Goal: Task Accomplishment & Management: Complete application form

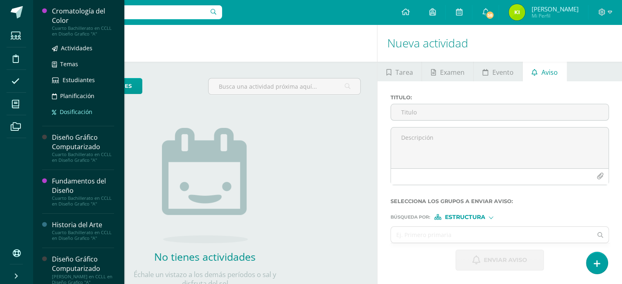
click at [81, 109] on span "Dosificación" at bounding box center [76, 112] width 33 height 8
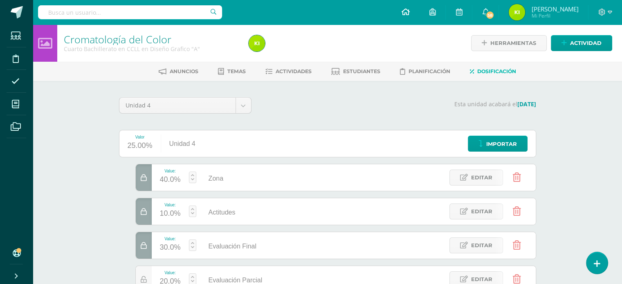
click at [419, 11] on link at bounding box center [405, 12] width 28 height 25
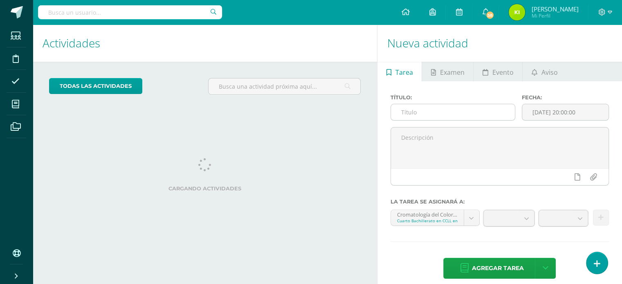
click at [399, 111] on input "text" at bounding box center [453, 112] width 124 height 16
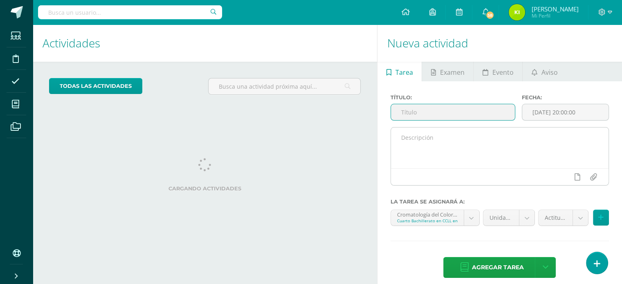
type input "P"
type input "Sobre PDF"
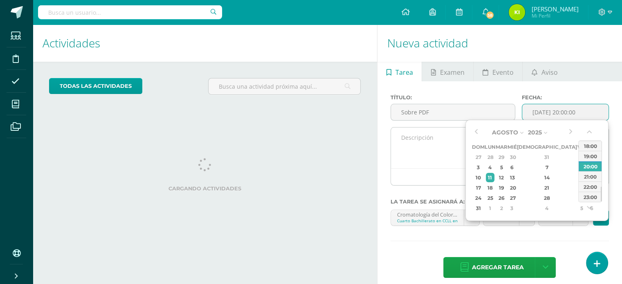
type input "2025-08-11 20:00"
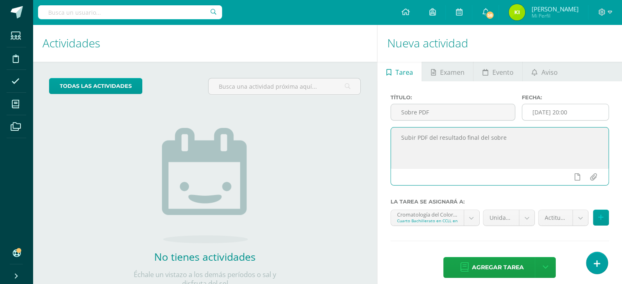
type textarea "Subir PDF del resultado final del sobre"
click at [566, 110] on input "2025-08-11 20:00" at bounding box center [565, 112] width 86 height 16
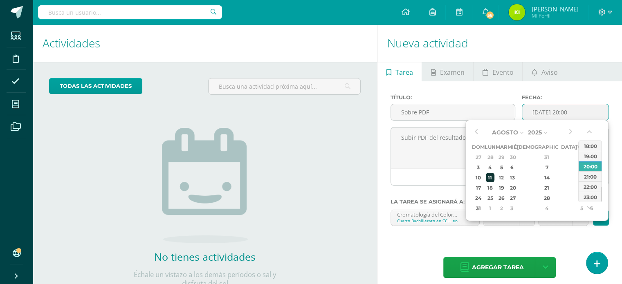
click at [494, 182] on div "11" at bounding box center [490, 177] width 9 height 9
click at [584, 112] on input "2025-08-11 20:00" at bounding box center [565, 112] width 86 height 16
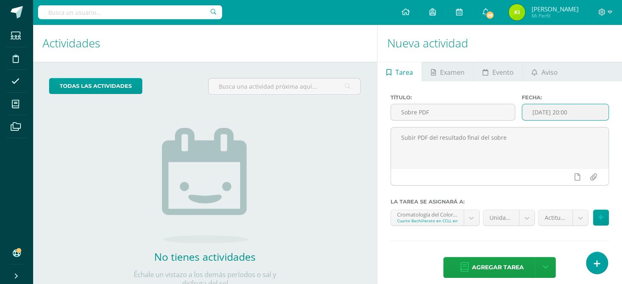
click at [568, 112] on input "2025-08-11 20:00" at bounding box center [565, 112] width 86 height 16
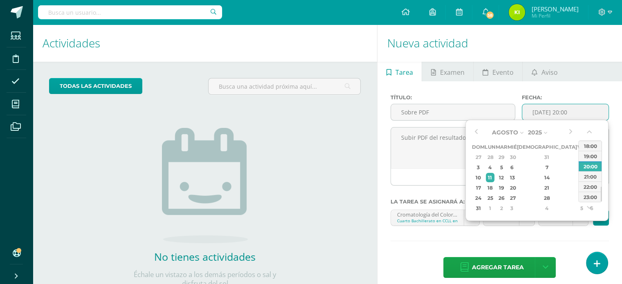
click at [569, 111] on input "2025-08-11 20:00" at bounding box center [565, 112] width 86 height 16
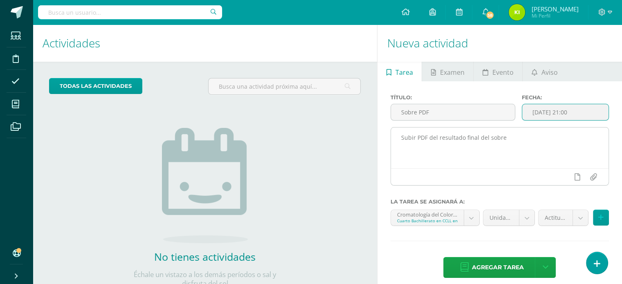
type input "2025-08-11 21:00"
click at [502, 154] on textarea "Subir PDF del resultado final del sobre" at bounding box center [500, 148] width 218 height 41
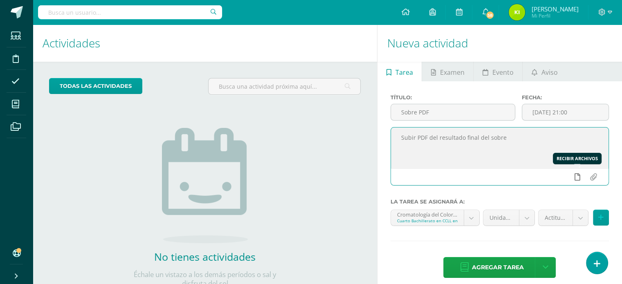
click at [578, 180] on icon at bounding box center [577, 176] width 6 height 7
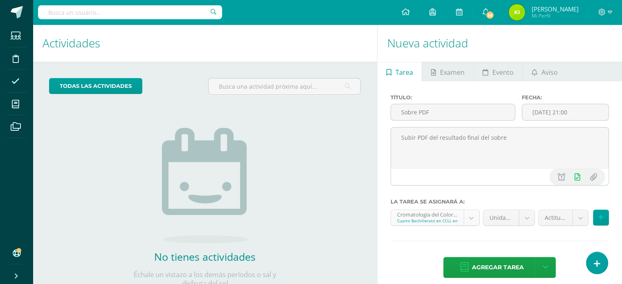
click at [446, 217] on body "Estudiantes Disciplina Asistencia Mis cursos Archivos Soporte Centro de ayuda Ú…" at bounding box center [311, 142] width 622 height 284
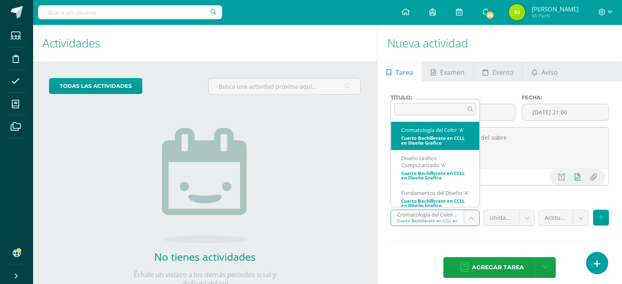
click at [446, 217] on body "Estudiantes Disciplina Asistencia Mis cursos Archivos Soporte Centro de ayuda Ú…" at bounding box center [311, 142] width 622 height 284
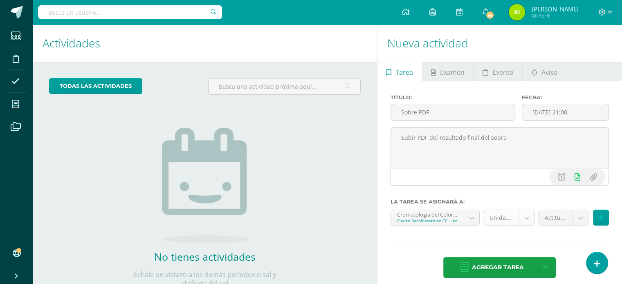
click at [518, 211] on body "Estudiantes Disciplina Asistencia Mis cursos Archivos Soporte Centro de ayuda Ú…" at bounding box center [311, 142] width 622 height 284
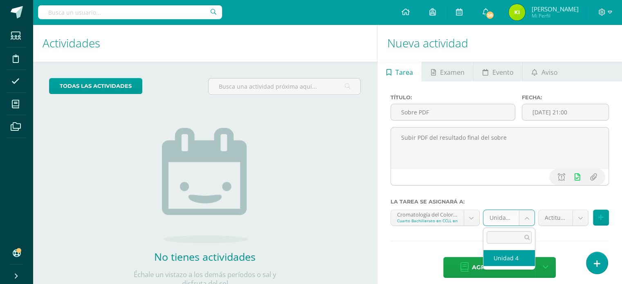
click at [518, 211] on body "Estudiantes Disciplina Asistencia Mis cursos Archivos Soporte Centro de ayuda Ú…" at bounding box center [311, 142] width 622 height 284
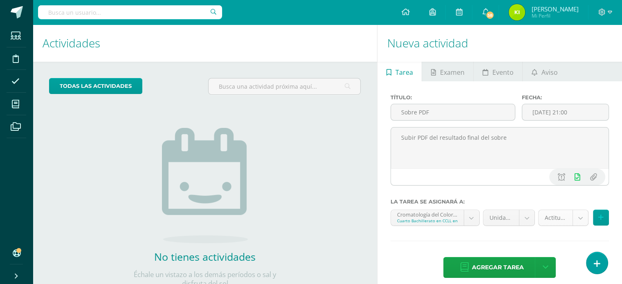
click at [563, 216] on body "Estudiantes Disciplina Asistencia Mis cursos Archivos Soporte Centro de ayuda Ú…" at bounding box center [311, 142] width 622 height 284
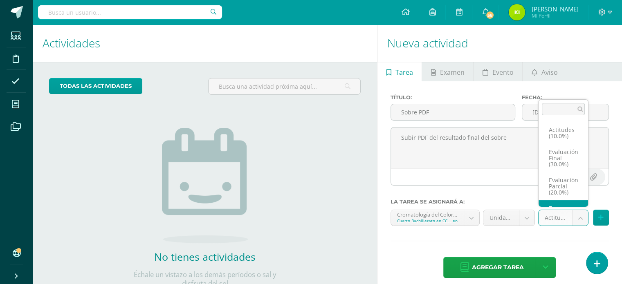
scroll to position [16, 0]
select select "163550"
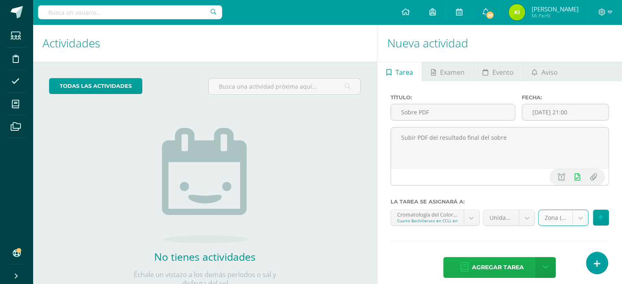
click at [486, 269] on span "Agregar tarea" at bounding box center [498, 268] width 52 height 20
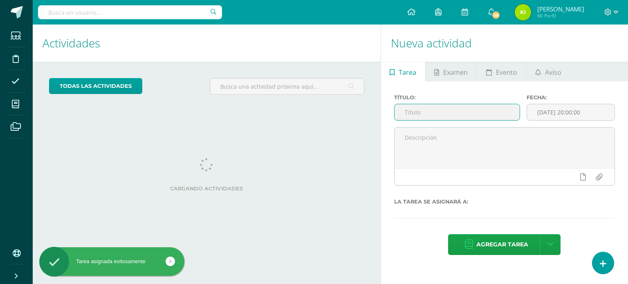
click at [425, 111] on input "text" at bounding box center [458, 112] width 126 height 16
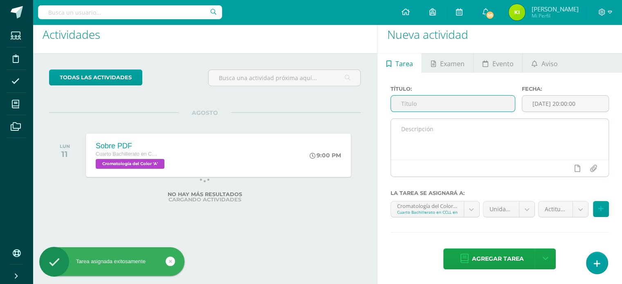
scroll to position [8, 0]
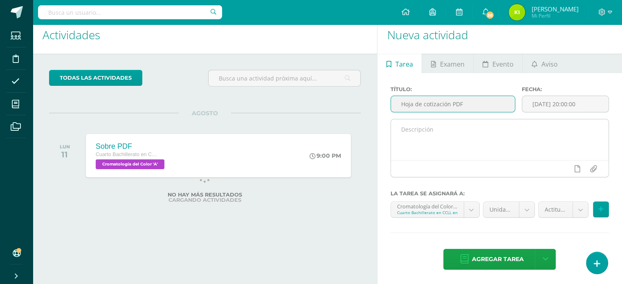
type input "Hoja de cotización PDF"
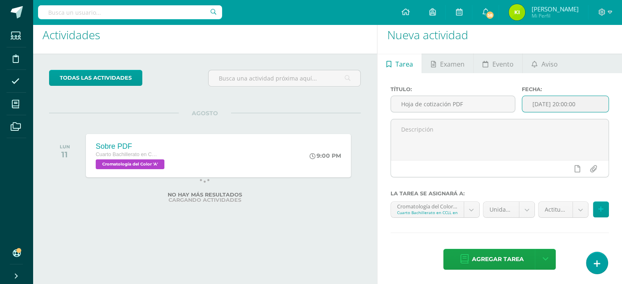
click at [571, 105] on input "[DATE] 20:00:00" at bounding box center [565, 104] width 86 height 16
click at [568, 104] on input "[DATE] 20:00:00" at bounding box center [565, 104] width 86 height 16
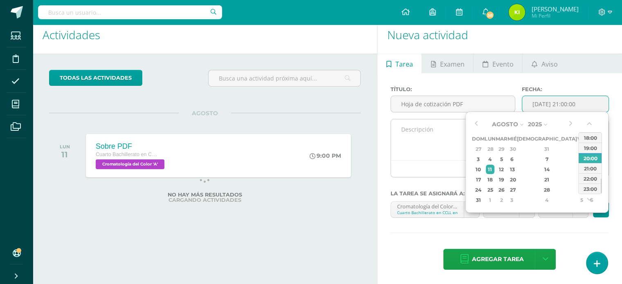
click at [443, 130] on textarea at bounding box center [500, 139] width 218 height 41
type input "2025-08-11 21:00"
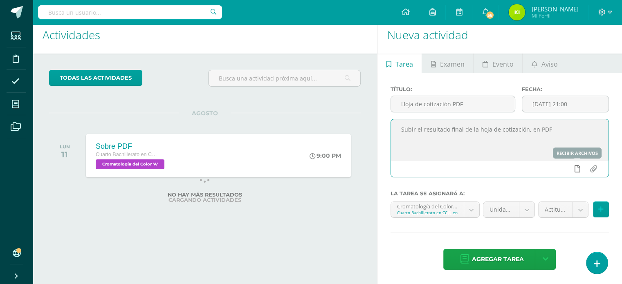
type textarea "Subir el resultado final de la hoja de cotización, en PDF"
click at [573, 171] on link at bounding box center [577, 169] width 16 height 16
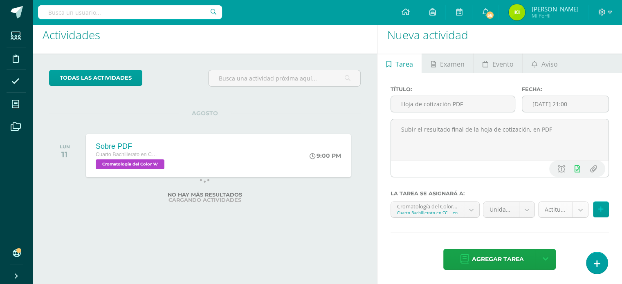
click at [556, 213] on body "Tarea asignada exitosamente Estudiantes Disciplina Asistencia Mis cursos Archiv…" at bounding box center [311, 134] width 622 height 284
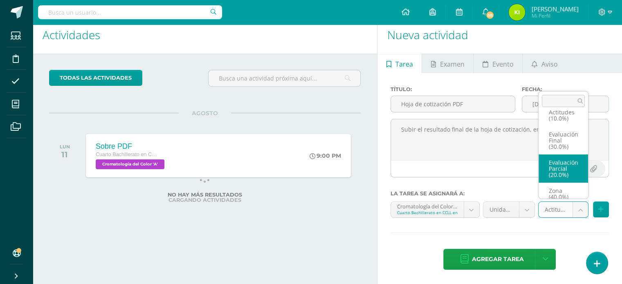
scroll to position [18, 0]
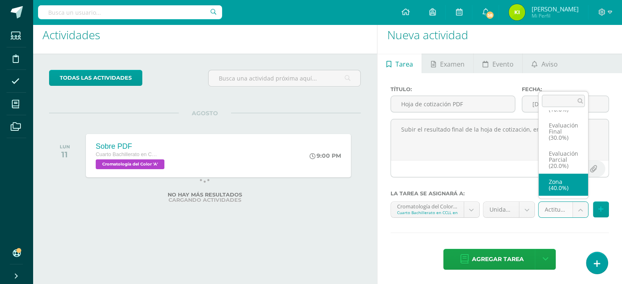
select select "163550"
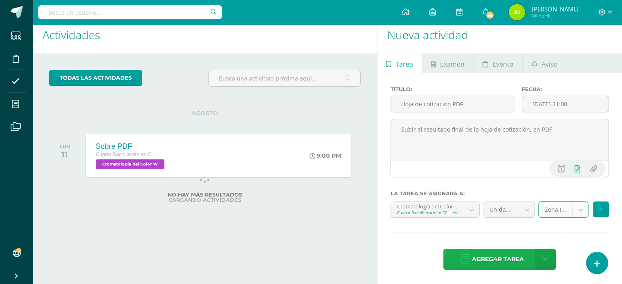
click at [490, 265] on span "Agregar tarea" at bounding box center [498, 259] width 52 height 20
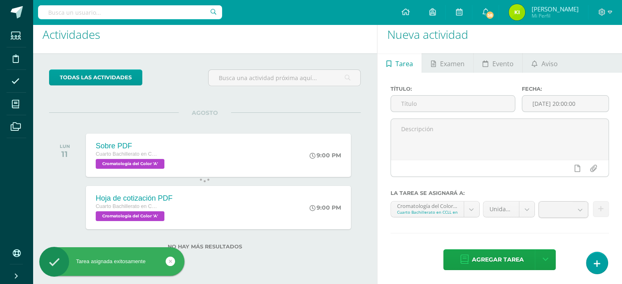
scroll to position [8, 0]
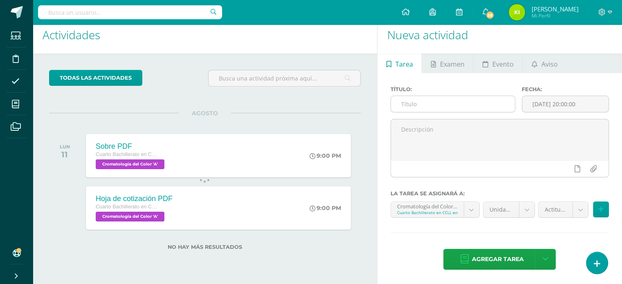
click at [484, 108] on input "text" at bounding box center [453, 104] width 124 height 16
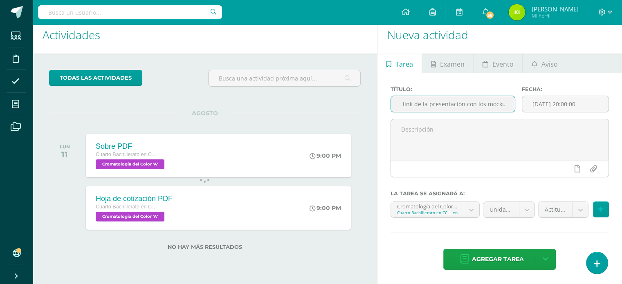
type input "Subir link de la presentación con los mockups"
click at [416, 98] on input "Subir link de la presentación con los mockups" at bounding box center [453, 104] width 124 height 16
click at [405, 102] on input "Subir link de la presentación con los mockups" at bounding box center [453, 104] width 124 height 16
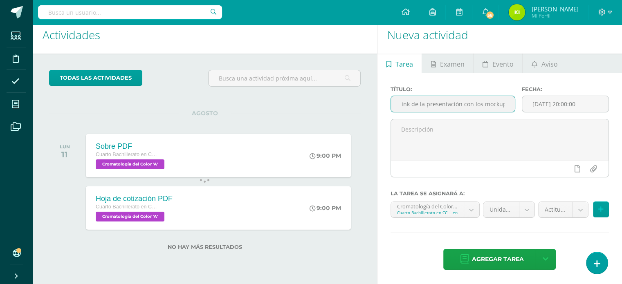
click at [405, 102] on input "Subir link de la presentación con los mockups" at bounding box center [453, 104] width 124 height 16
click at [407, 102] on input "text" at bounding box center [453, 104] width 124 height 16
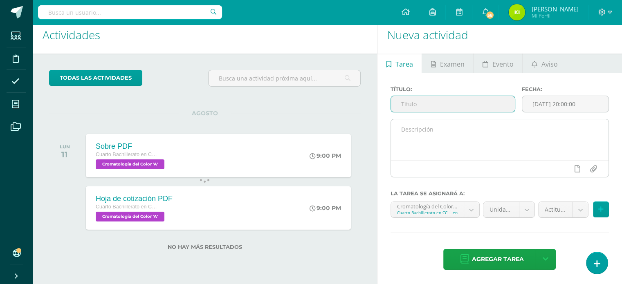
paste input "Subir link de la presentación con los mockups"
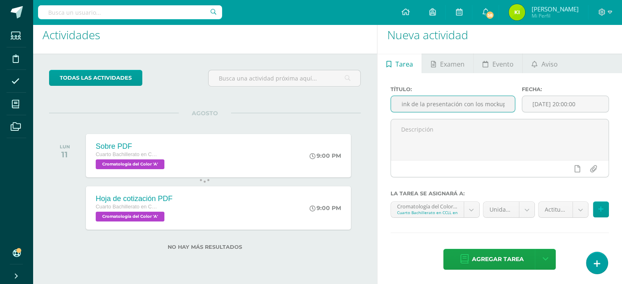
click at [409, 105] on input "Subir link de la presentación con los mockups" at bounding box center [453, 104] width 124 height 16
drag, startPoint x: 419, startPoint y: 103, endPoint x: 368, endPoint y: 105, distance: 51.1
click at [364, 101] on div "Actividades Actividad todas las Actividades No tienes actividades Échale un vis…" at bounding box center [327, 150] width 596 height 268
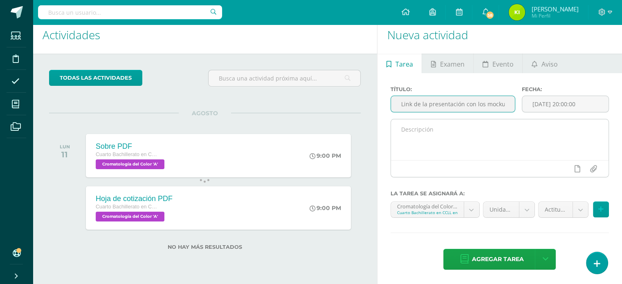
type input "Link de la presentación con los mockups"
click at [437, 142] on textarea at bounding box center [500, 139] width 218 height 41
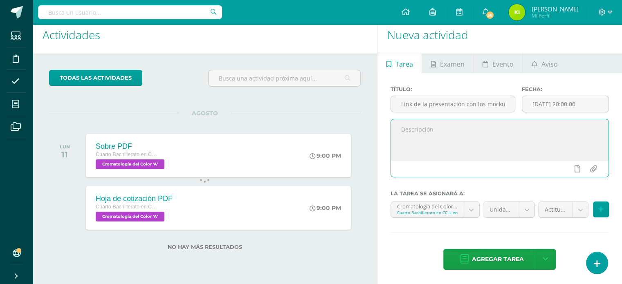
paste textarea "Subir link de la presentación con los mockups"
type textarea "Subir link de la presentación con los mockups. Por favor, generar una copia del…"
click at [564, 110] on input "[DATE] 20:00:00" at bounding box center [565, 104] width 86 height 16
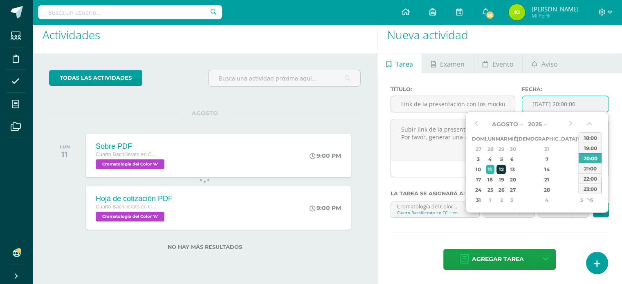
click at [506, 169] on div "12" at bounding box center [501, 169] width 9 height 9
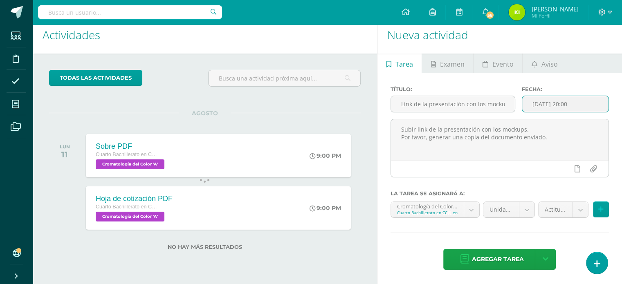
drag, startPoint x: 581, startPoint y: 104, endPoint x: 568, endPoint y: 102, distance: 13.7
click at [568, 102] on input "2025-08-12 20:00" at bounding box center [565, 104] width 86 height 16
click at [553, 104] on input "2025-08-12 23:59" at bounding box center [565, 104] width 86 height 16
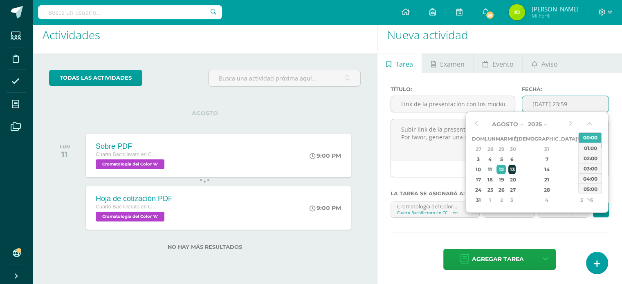
click at [516, 166] on div "13" at bounding box center [511, 169] width 7 height 9
click at [582, 105] on input "2025-08-13 23:59" at bounding box center [565, 104] width 86 height 16
drag, startPoint x: 586, startPoint y: 105, endPoint x: 563, endPoint y: 103, distance: 23.0
click at [563, 103] on input "2025-08-13 23:59" at bounding box center [565, 104] width 86 height 16
type input "2025-08-13 08:00"
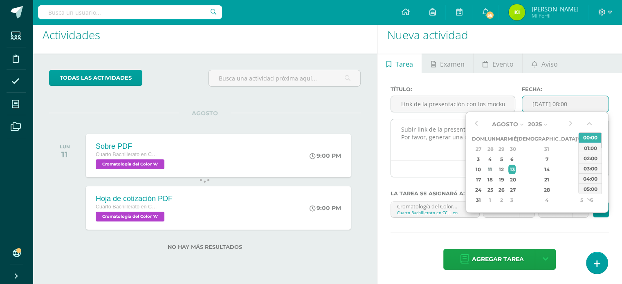
click at [460, 158] on textarea "Subir link de la presentación con los mockups. Por favor, generar una copia del…" at bounding box center [500, 139] width 218 height 41
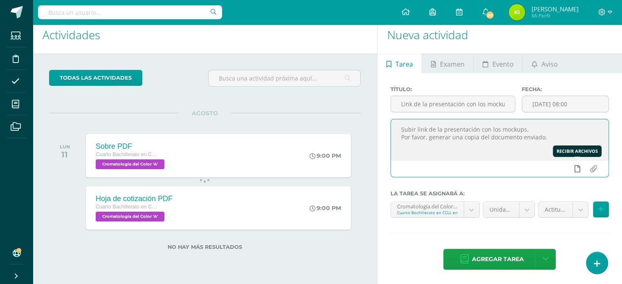
click at [576, 169] on icon at bounding box center [577, 168] width 6 height 7
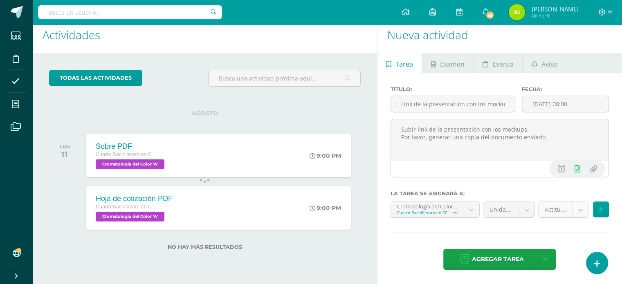
click at [557, 212] on body "Tarea asignada exitosamente Estudiantes Disciplina Asistencia Mis cursos Archiv…" at bounding box center [311, 134] width 622 height 284
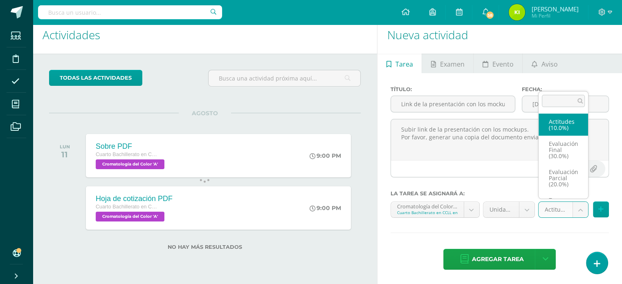
scroll to position [16, 0]
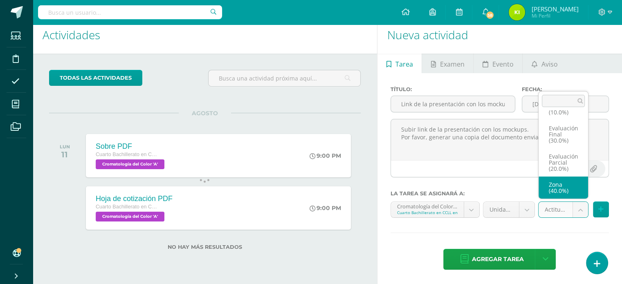
select select "163550"
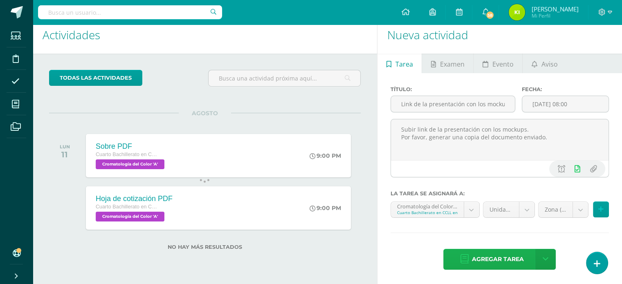
click at [506, 254] on span "Agregar tarea" at bounding box center [498, 259] width 52 height 20
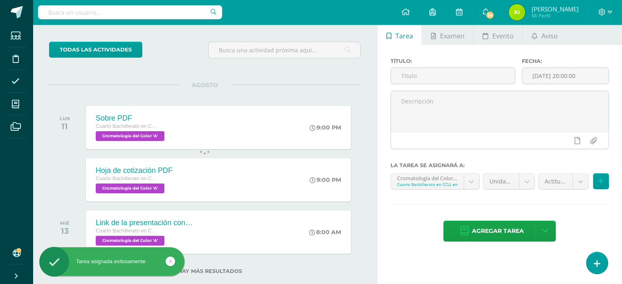
scroll to position [52, 0]
